Goal: Transaction & Acquisition: Book appointment/travel/reservation

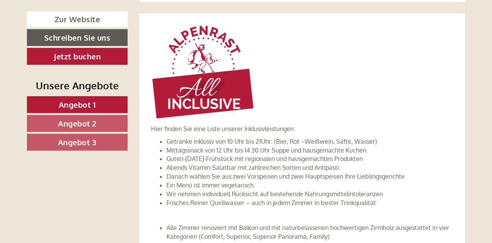
scroll to position [2327, 0]
click at [442, 223] on li "Alle Zimmer renoviert mit Balkon und mit naturbelassenen hochwertigen Zirmholz …" at bounding box center [309, 232] width 287 height 18
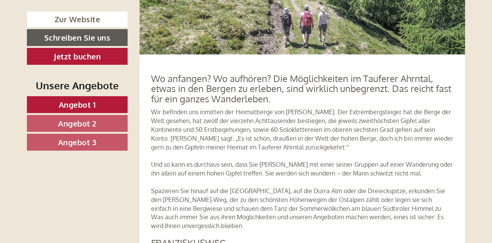
scroll to position [2871, 0]
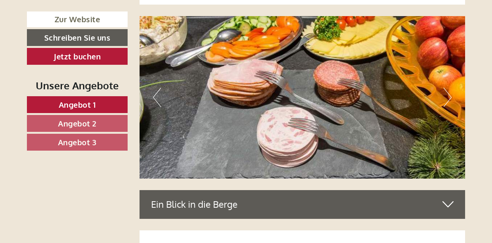
scroll to position [3749, 0]
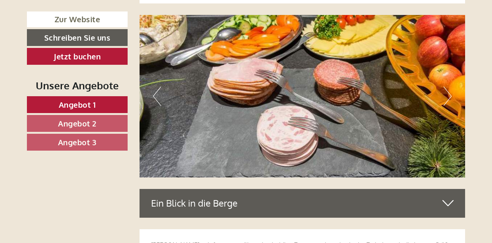
click at [454, 189] on div "Ein Blick in die Berge" at bounding box center [302, 203] width 326 height 28
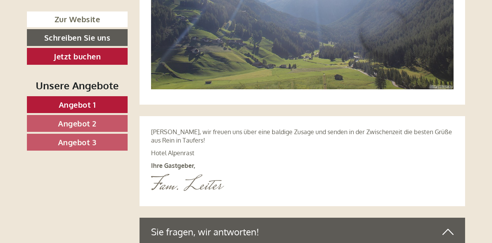
scroll to position [4060, 0]
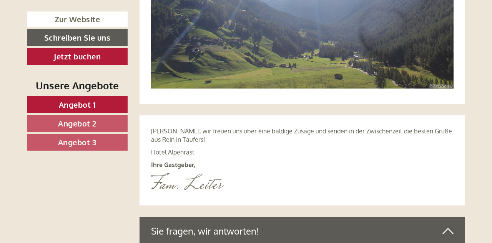
click at [452, 225] on icon at bounding box center [447, 231] width 11 height 13
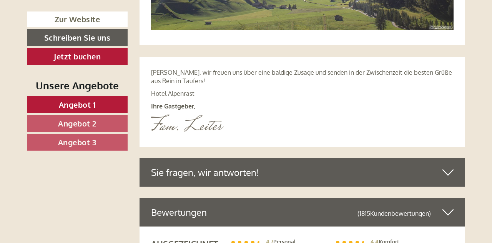
scroll to position [4119, 0]
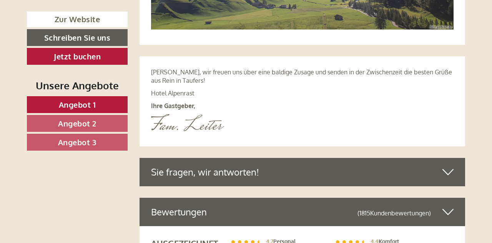
click at [452, 206] on icon at bounding box center [447, 212] width 11 height 13
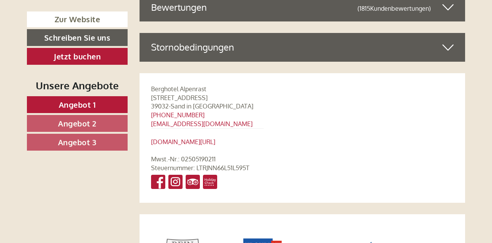
scroll to position [4325, 0]
